Goal: Information Seeking & Learning: Learn about a topic

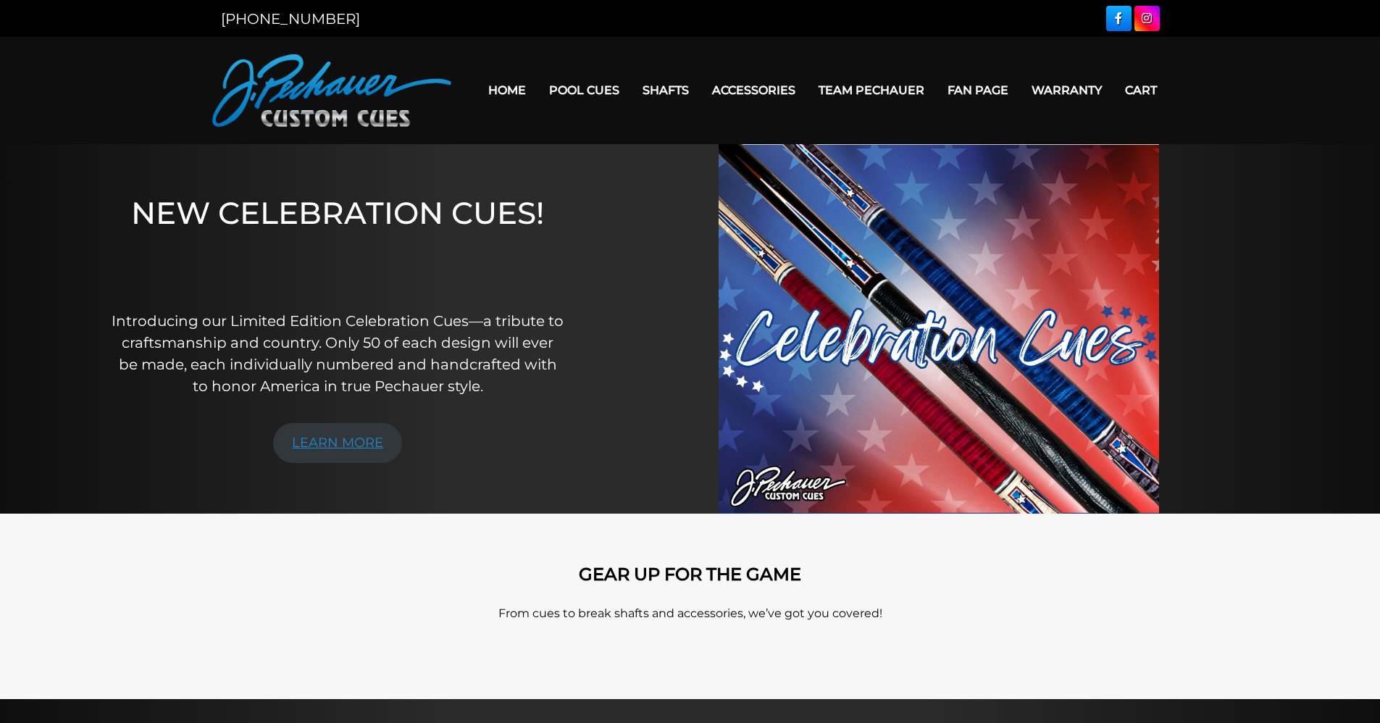
click at [370, 439] on link "LEARN MORE" at bounding box center [337, 443] width 129 height 40
click at [333, 438] on link "LEARN MORE" at bounding box center [337, 443] width 129 height 40
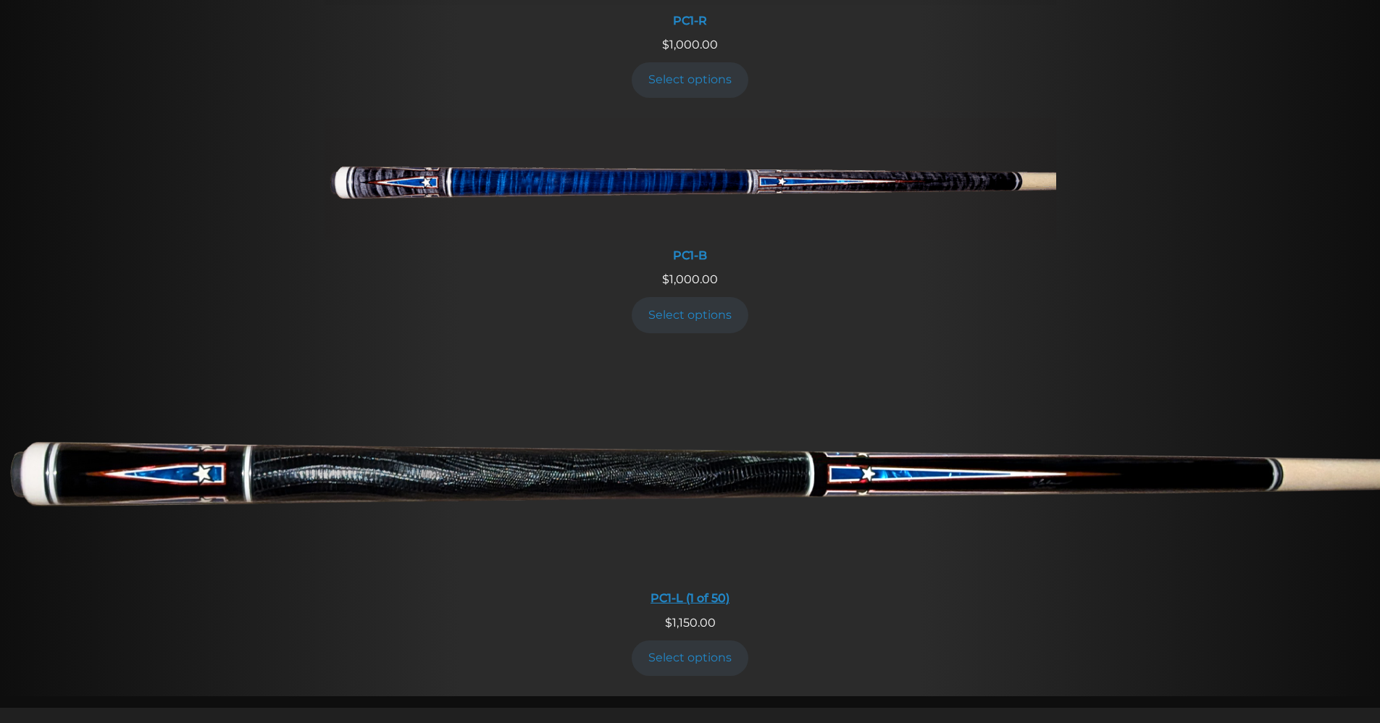
scroll to position [760, 0]
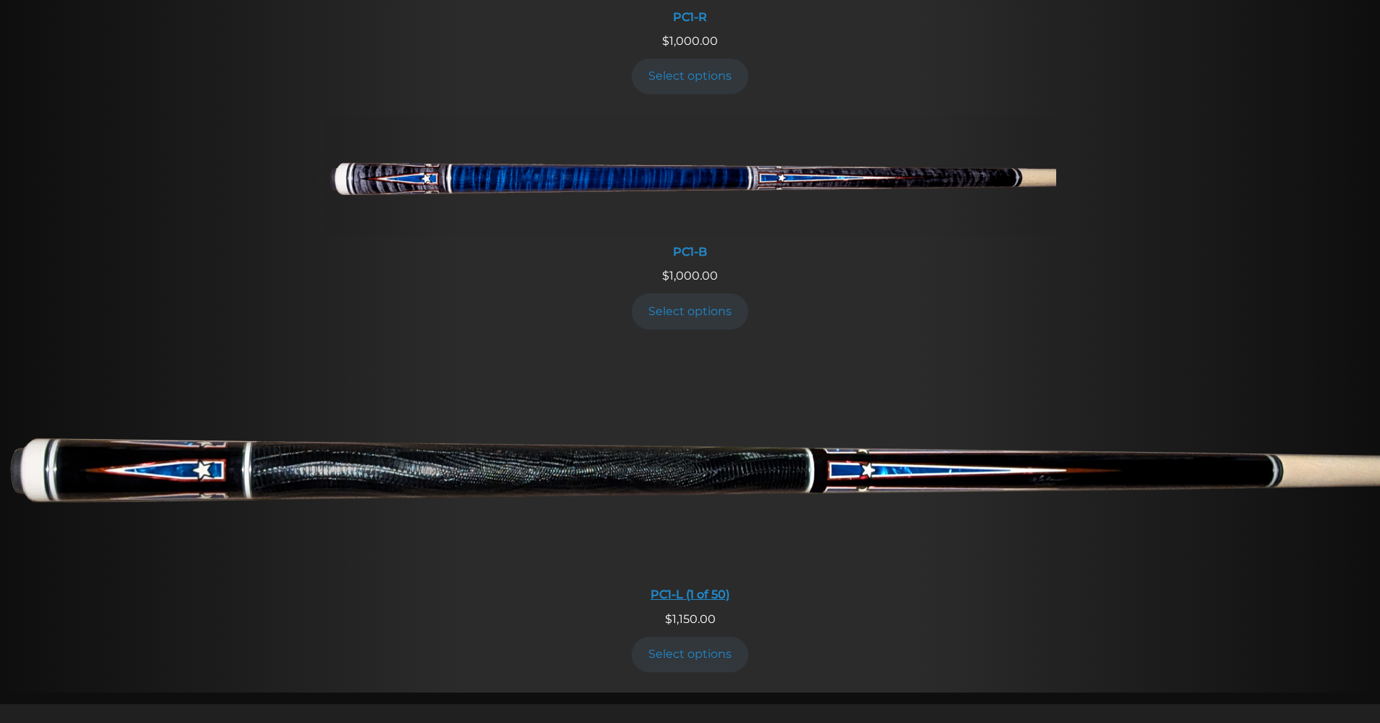
click at [430, 461] on img at bounding box center [690, 465] width 1380 height 230
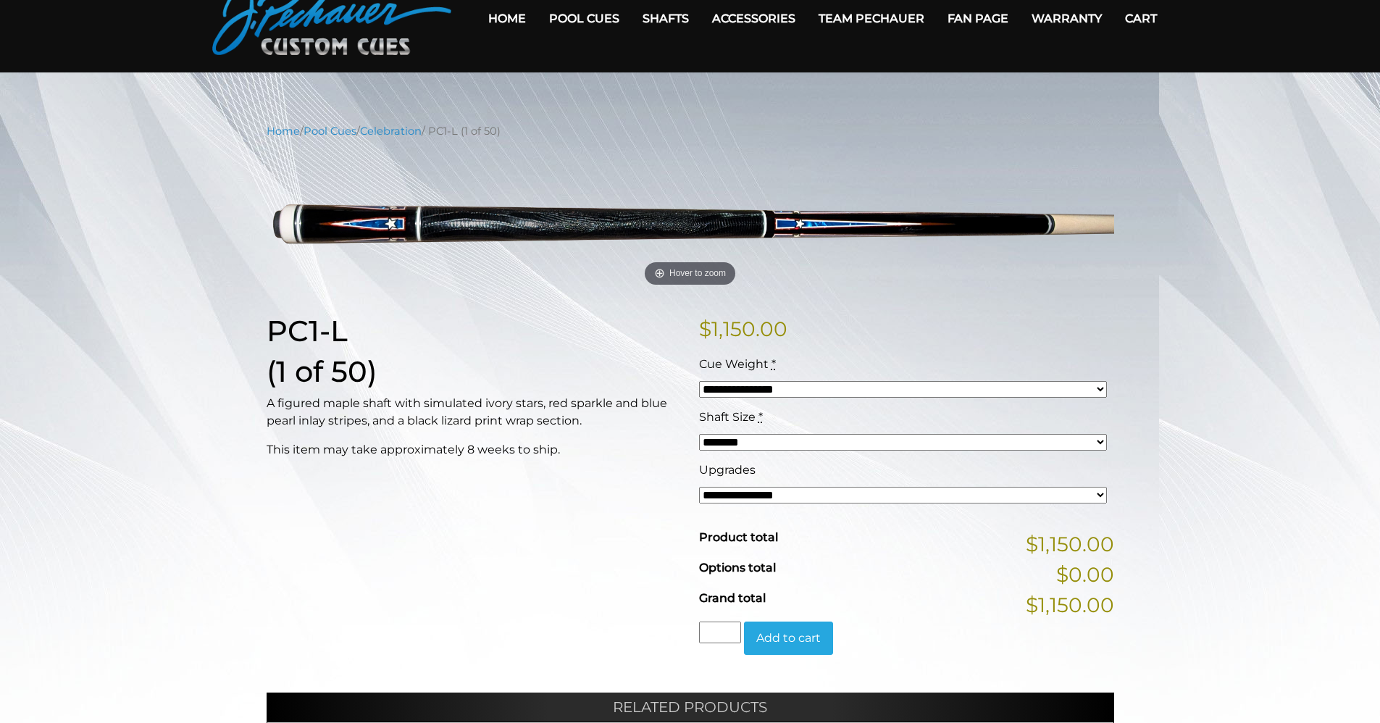
scroll to position [72, 0]
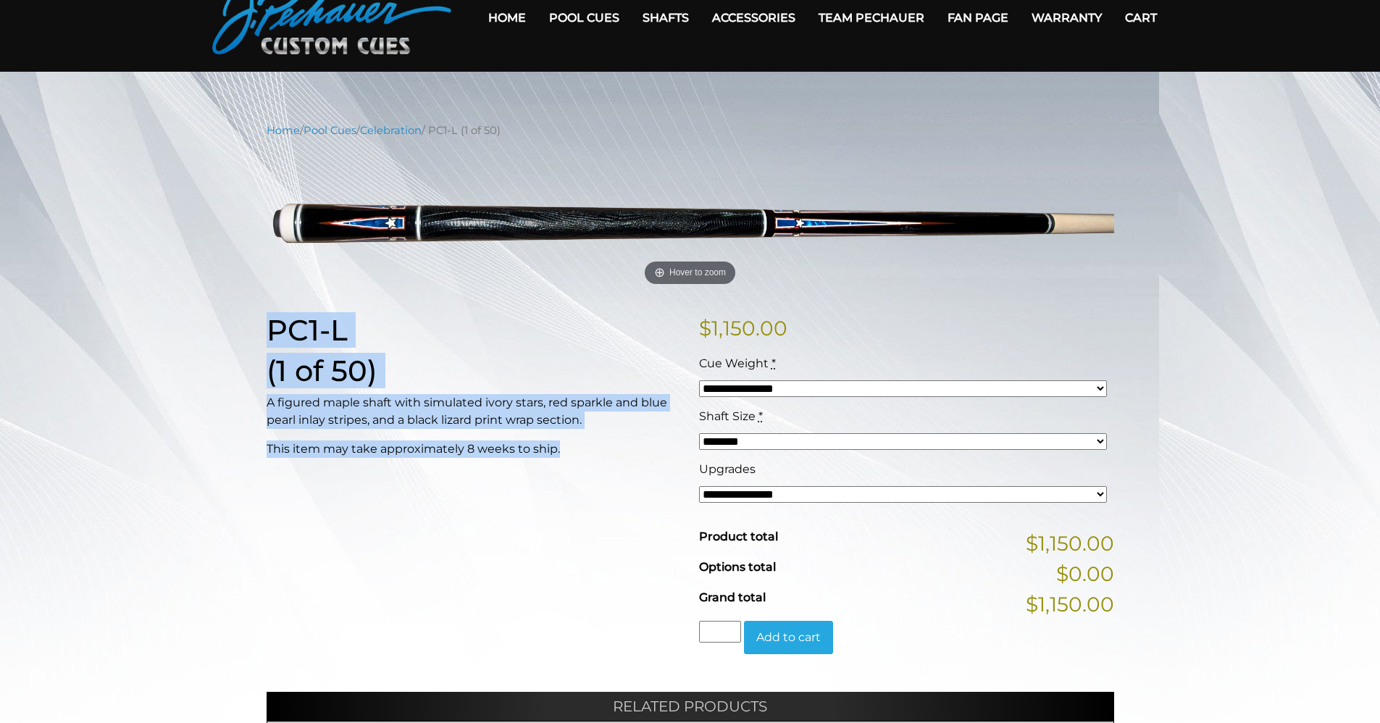
drag, startPoint x: 256, startPoint y: 322, endPoint x: 574, endPoint y: 451, distance: 342.8
click at [574, 451] on main "**********" at bounding box center [690, 547] width 869 height 850
drag, startPoint x: 574, startPoint y: 451, endPoint x: 479, endPoint y: 401, distance: 107.3
copy div "PC1-L (1 of 50) A figured maple shaft with simulated ivory stars, red sparkle a…"
